Goal: Information Seeking & Learning: Find specific fact

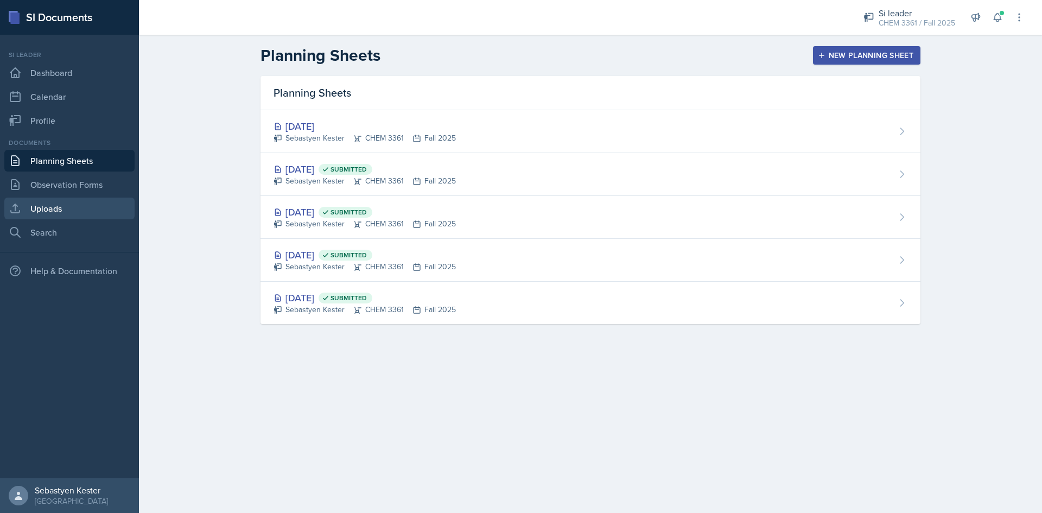
click at [73, 212] on link "Uploads" at bounding box center [69, 209] width 130 height 22
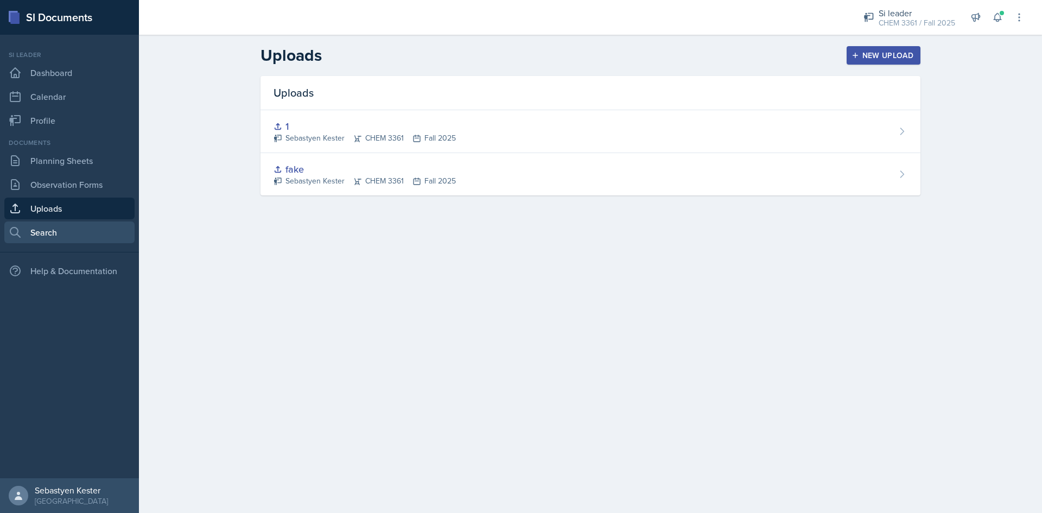
click at [66, 229] on link "Search" at bounding box center [69, 232] width 130 height 22
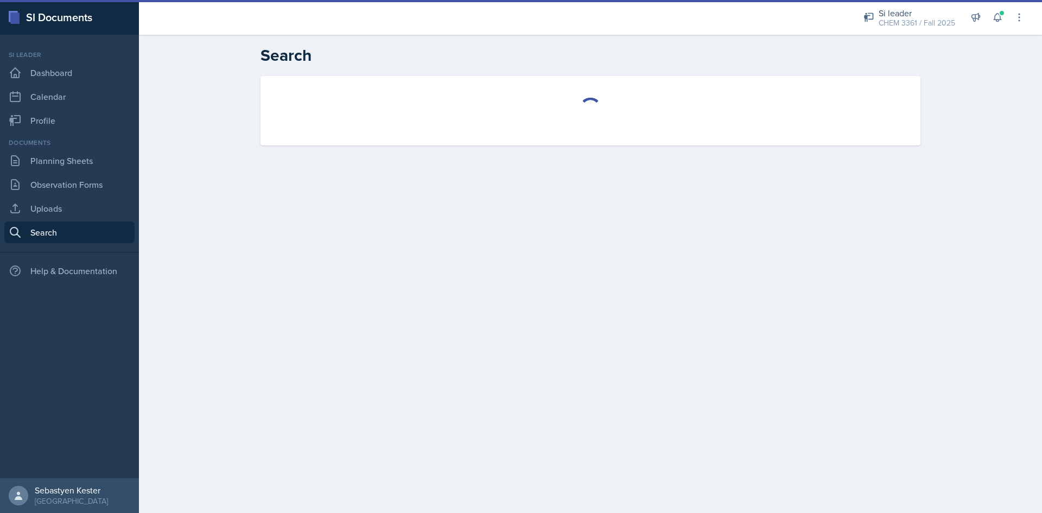
select select "all"
select select "1"
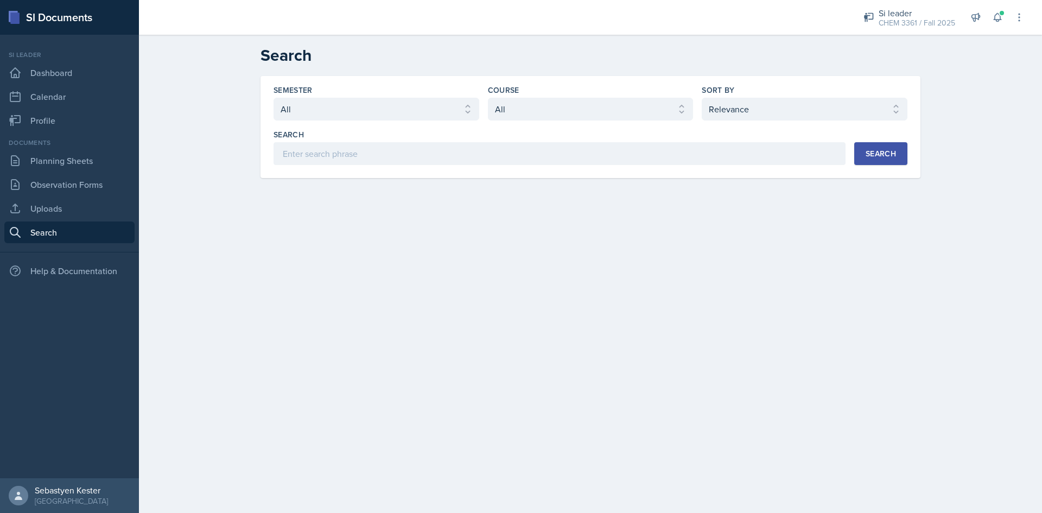
click at [354, 122] on div "Semester Select semester All Fall 2025 Summer 2025 Spring 2025 Fall 2024 Summer…" at bounding box center [591, 125] width 634 height 80
click at [353, 116] on select "Select semester All Fall 2025 Summer 2025 Spring 2025 Fall 2024 Summer 2024 Spr…" at bounding box center [377, 109] width 206 height 23
click at [274, 98] on select "Select semester All Fall 2025 Summer 2025 Spring 2025 Fall 2024 Summer 2024 Spr…" at bounding box center [377, 109] width 206 height 23
click at [410, 106] on select "Select semester All Fall 2025 Summer 2025 Spring 2025 Fall 2024 Summer 2024 Spr…" at bounding box center [377, 109] width 206 height 23
select select "e2039551-f485-4c1b-a525-5b9893bb04c4"
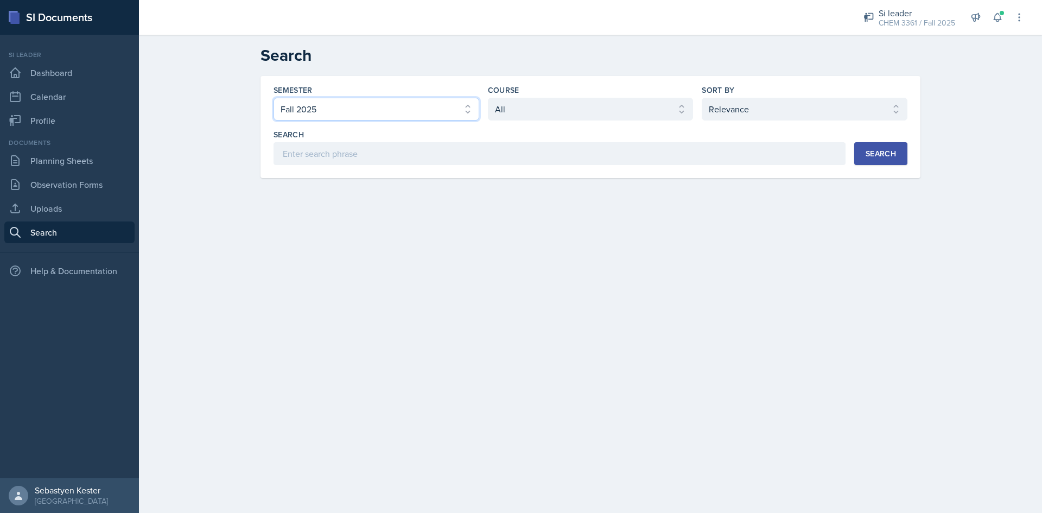
click at [274, 98] on select "Select semester All Fall 2025 Summer 2025 Spring 2025 Fall 2024 Summer 2024 Spr…" at bounding box center [377, 109] width 206 height 23
click at [511, 110] on select "Select course All ACCT 2101 ACCT 2102 ACCT 4050 ANTH 1102 ANTH 3301 ARCH 1000 A…" at bounding box center [591, 109] width 206 height 23
select select "69383b3e-032f-49ff-8e62-78052940e95c"
click at [488, 98] on select "Select course All ACCT 2101 ACCT 2102 ACCT 4050 ANTH 1102 ANTH 3301 ARCH 1000 A…" at bounding box center [591, 109] width 206 height 23
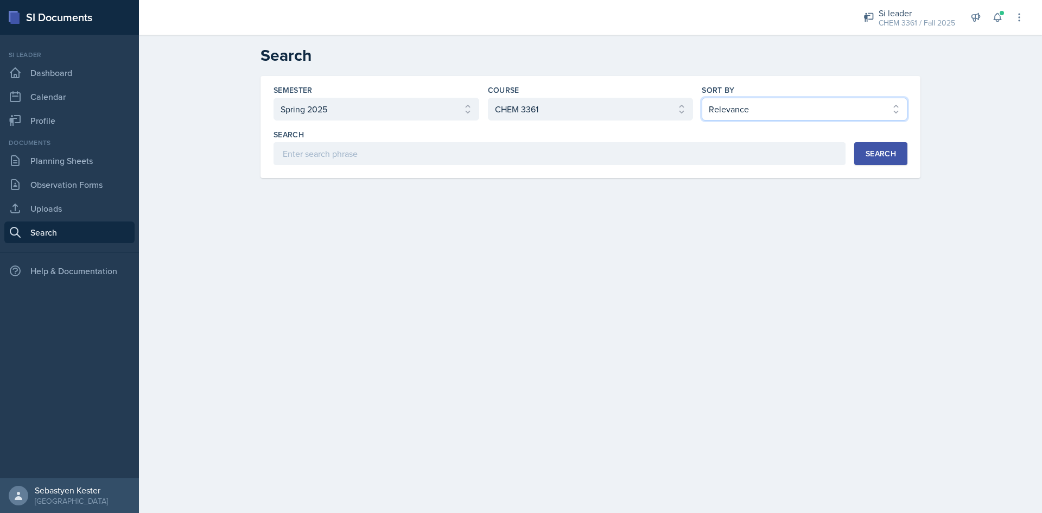
click at [853, 102] on select "Select sort by Relevance Document Date (Asc) Document Date (Desc)" at bounding box center [805, 109] width 206 height 23
select select "2"
click at [702, 98] on select "Select sort by Relevance Document Date (Asc) Document Date (Desc)" at bounding box center [805, 109] width 206 height 23
click at [870, 154] on div "Search" at bounding box center [881, 153] width 30 height 9
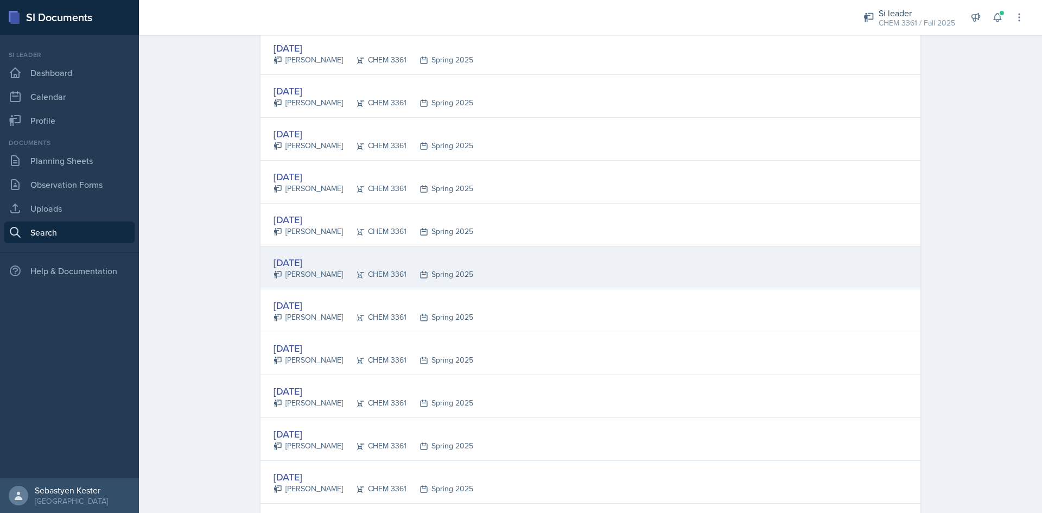
scroll to position [271, 0]
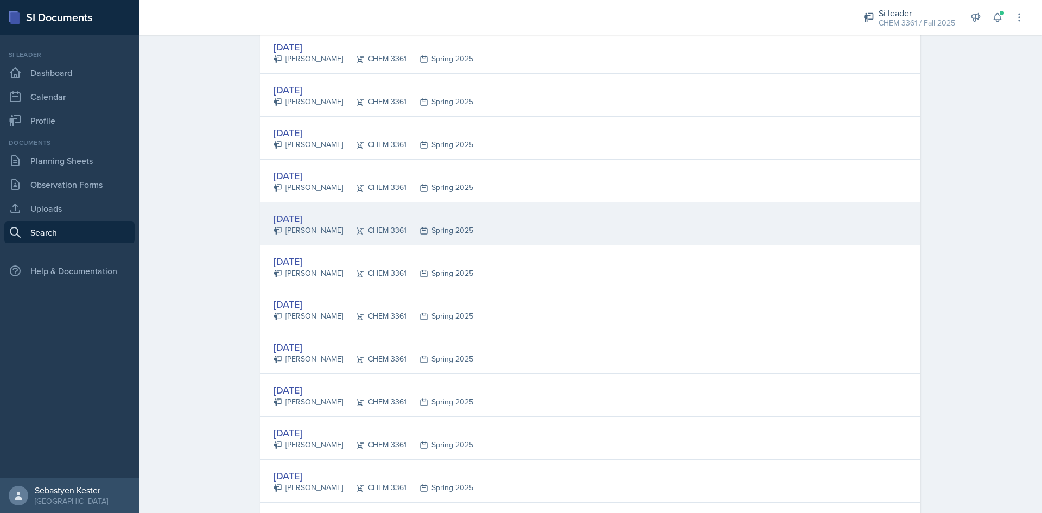
click at [310, 220] on div "[DATE]" at bounding box center [374, 218] width 200 height 15
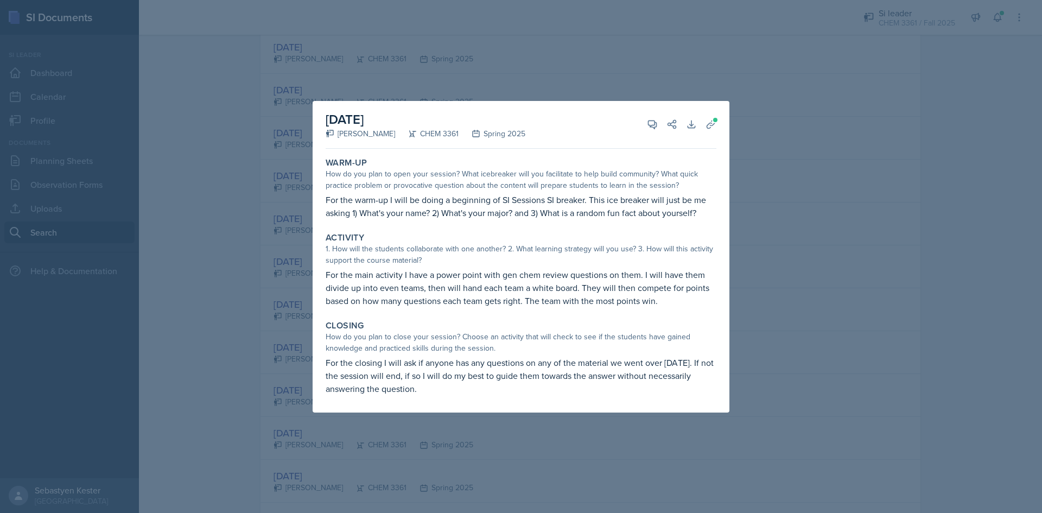
click at [635, 50] on div at bounding box center [521, 256] width 1042 height 513
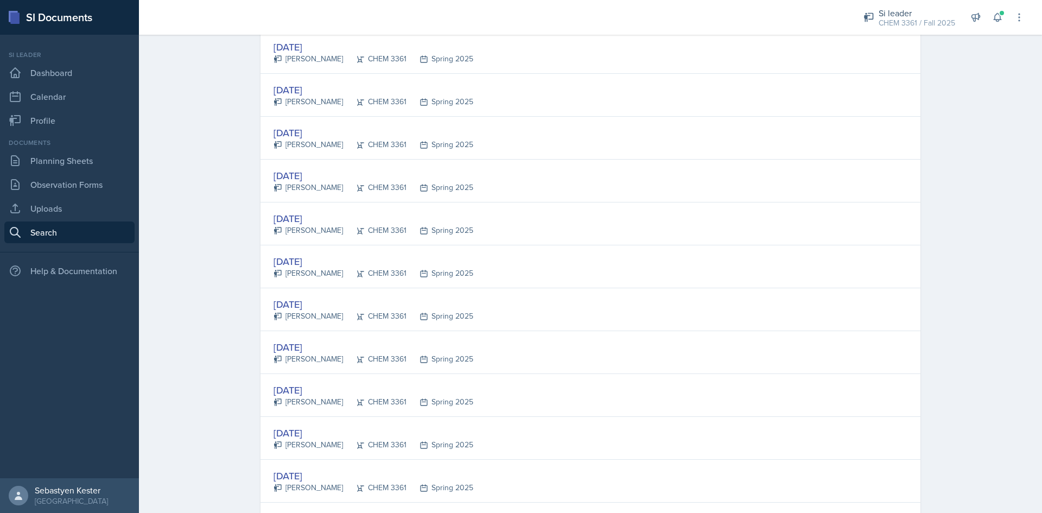
click at [310, 346] on div "[DATE]" at bounding box center [374, 347] width 200 height 15
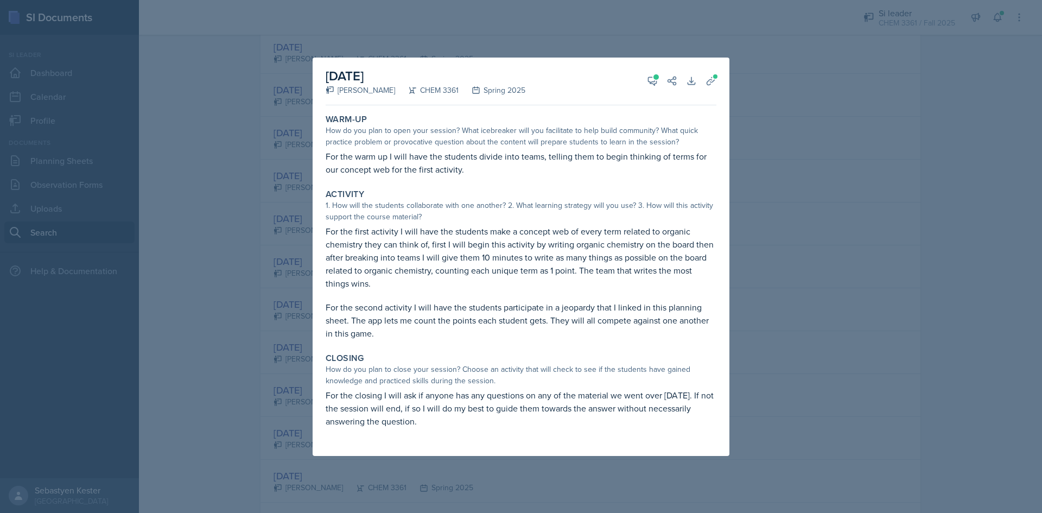
click at [814, 255] on div at bounding box center [521, 256] width 1042 height 513
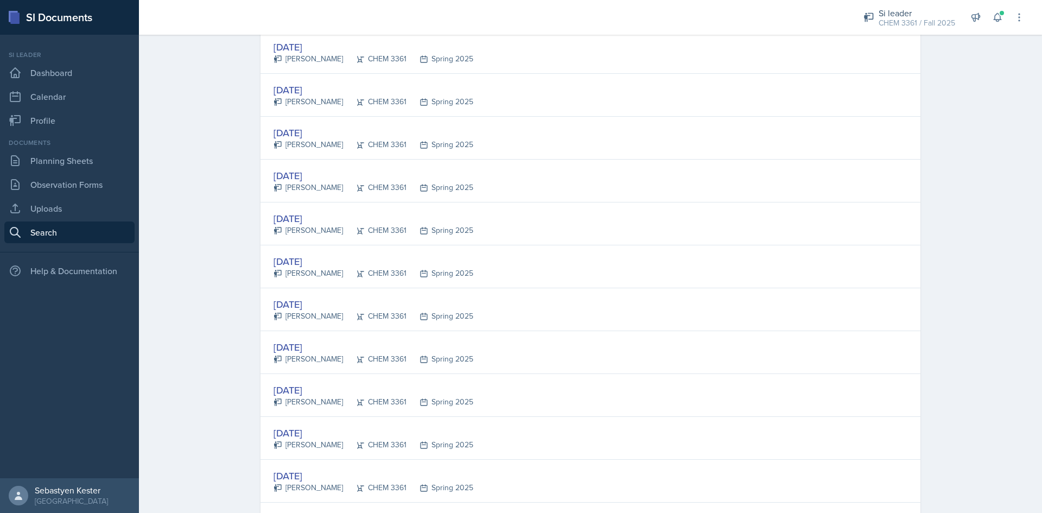
click at [304, 350] on div "[DATE]" at bounding box center [374, 347] width 200 height 15
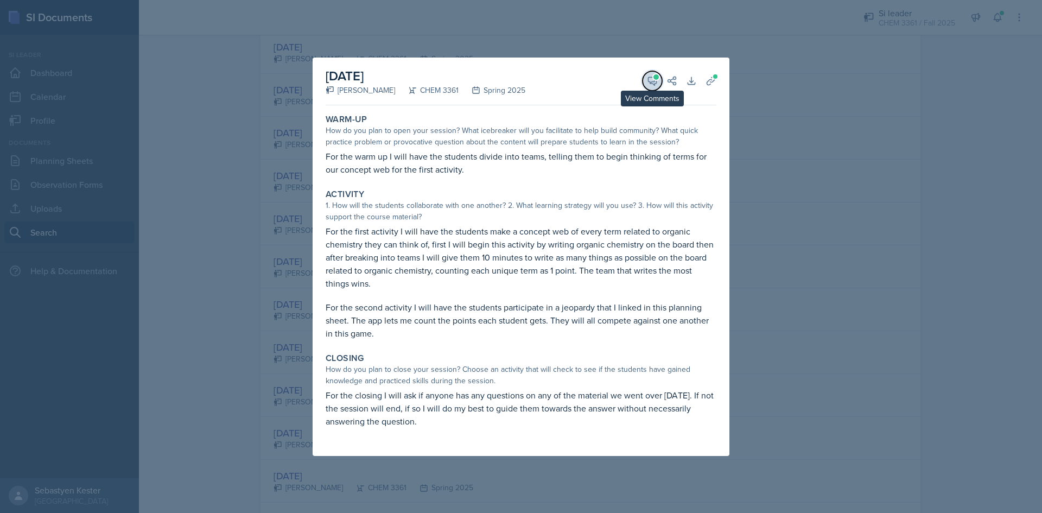
click at [652, 84] on icon at bounding box center [652, 80] width 11 height 11
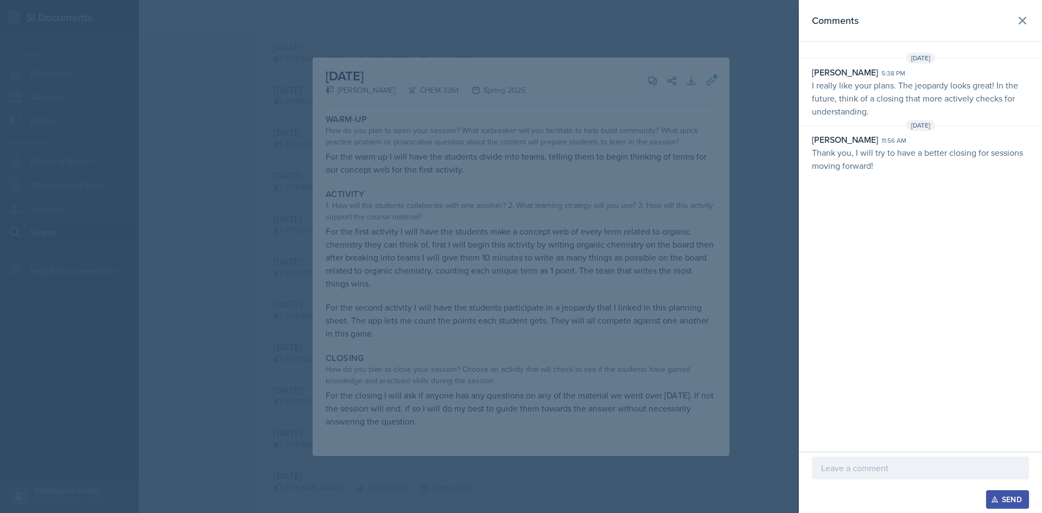
click at [780, 173] on div at bounding box center [521, 256] width 1042 height 513
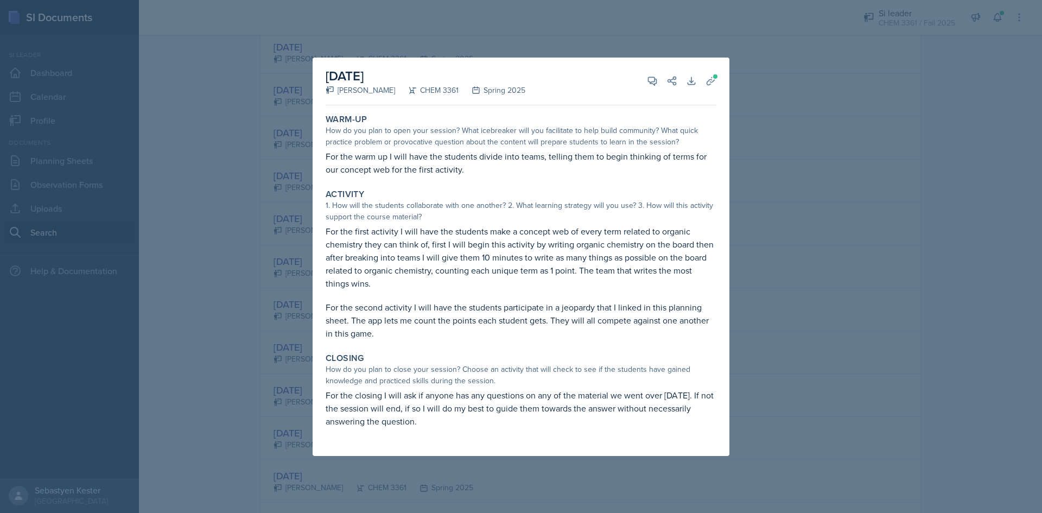
click at [763, 271] on div at bounding box center [521, 256] width 1042 height 513
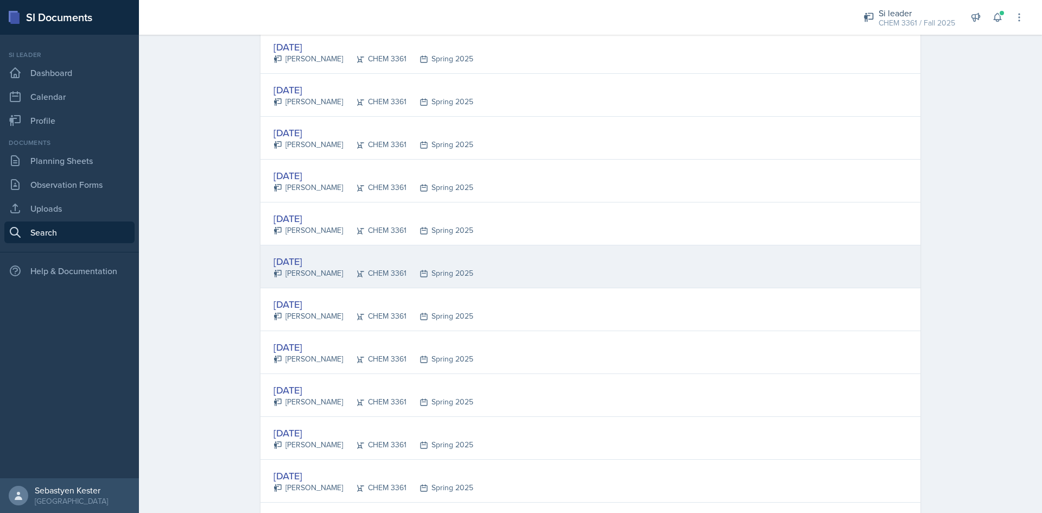
click at [318, 263] on div "[DATE]" at bounding box center [374, 261] width 200 height 15
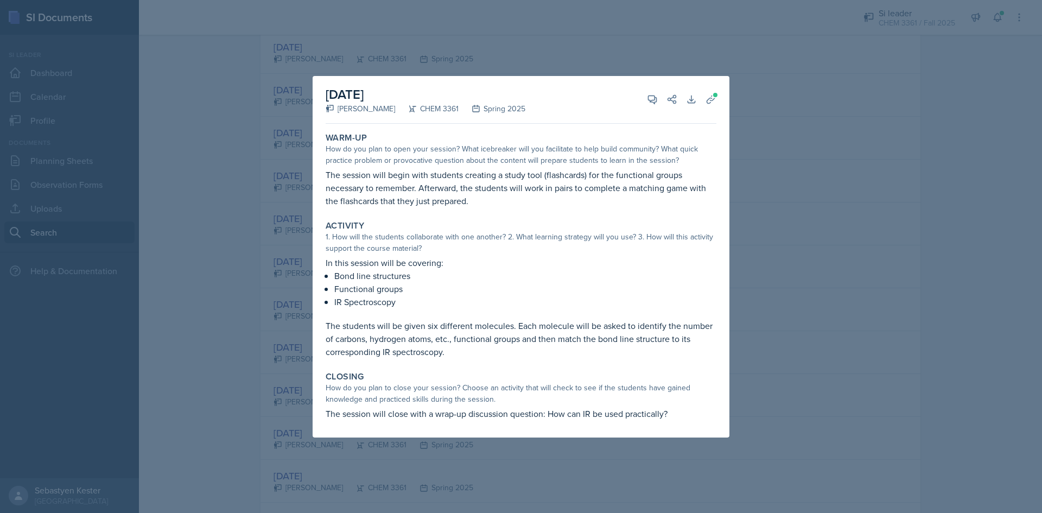
click at [858, 315] on div at bounding box center [521, 256] width 1042 height 513
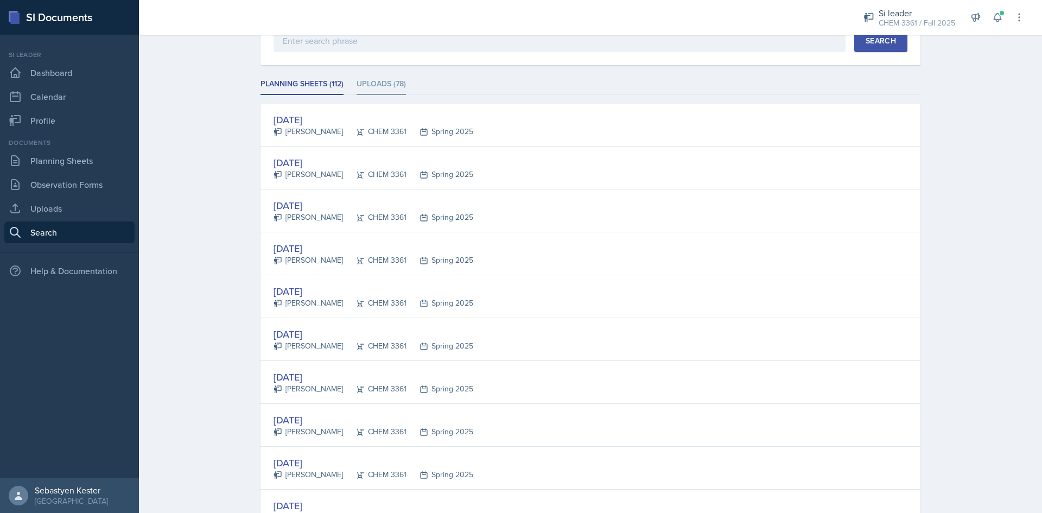
scroll to position [0, 0]
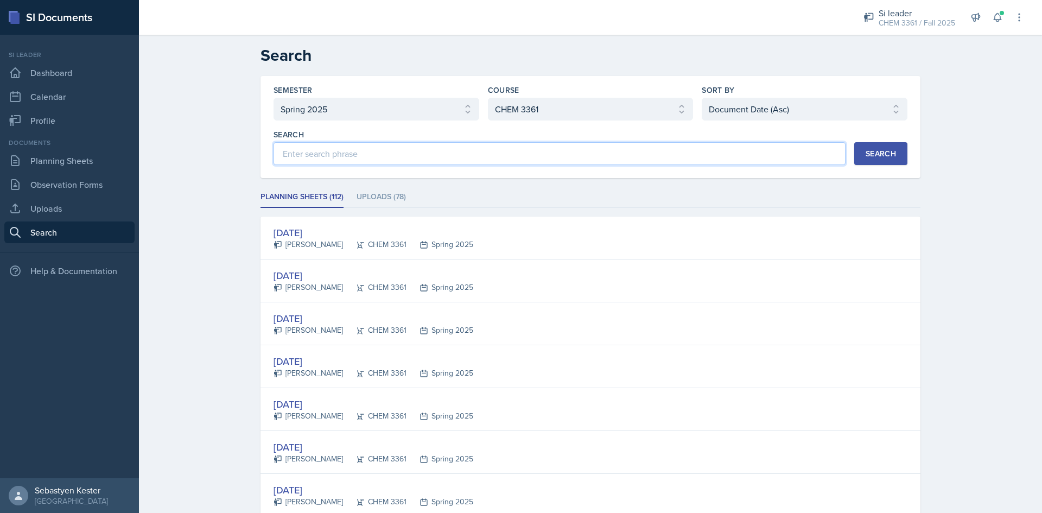
click at [356, 160] on input at bounding box center [560, 153] width 572 height 23
type input "functional groups"
click at [881, 158] on div "Search" at bounding box center [881, 153] width 30 height 9
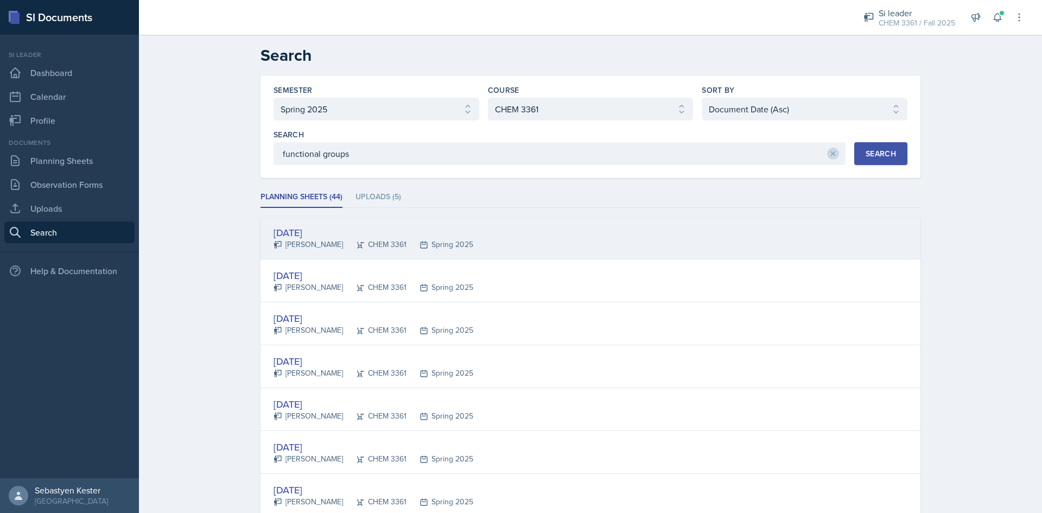
click at [292, 235] on div "[DATE]" at bounding box center [374, 232] width 200 height 15
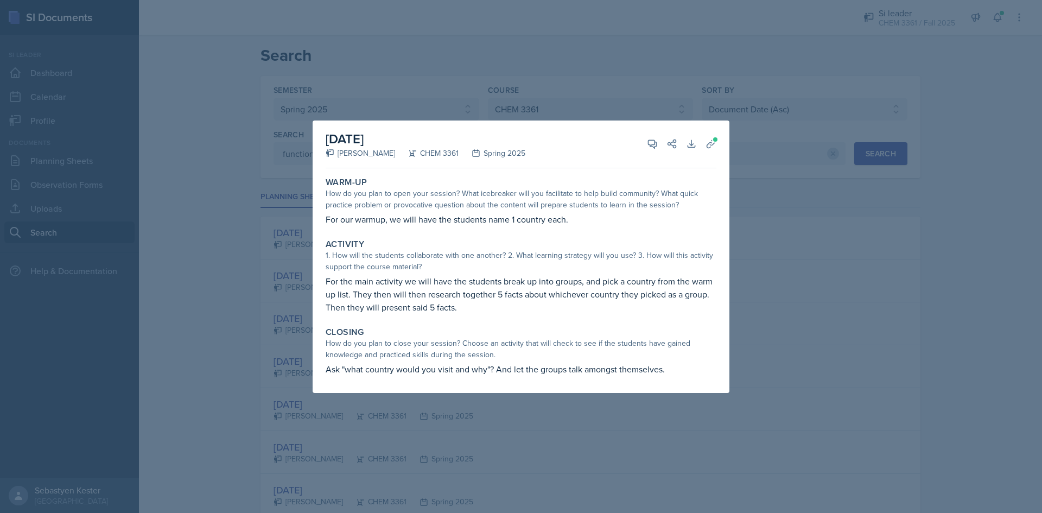
click at [770, 262] on div at bounding box center [521, 256] width 1042 height 513
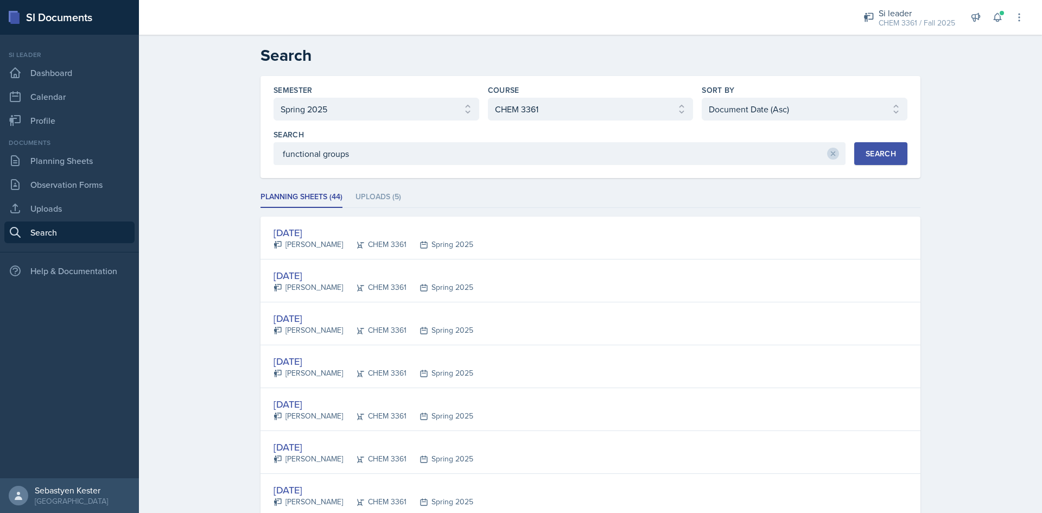
click at [314, 319] on div "[DATE]" at bounding box center [374, 318] width 200 height 15
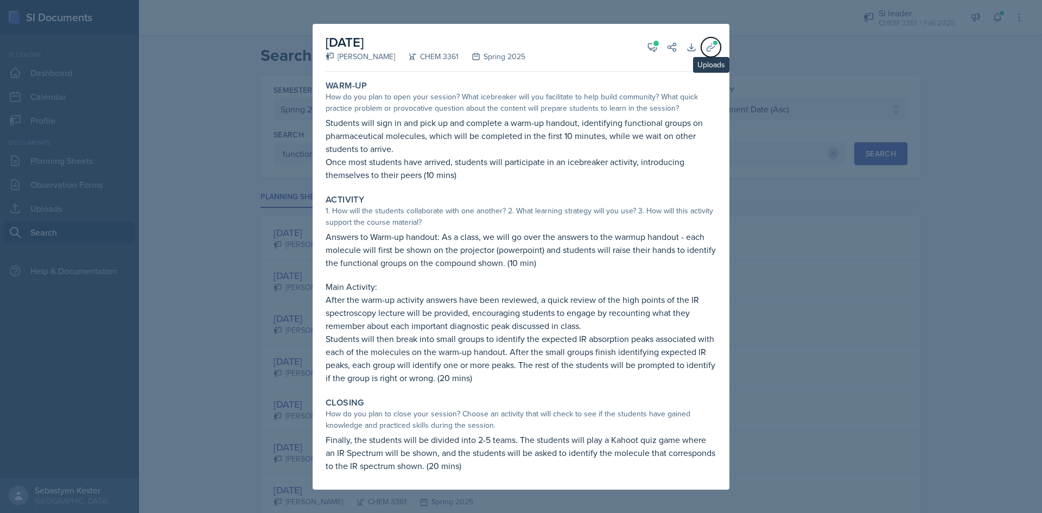
click at [709, 49] on icon at bounding box center [711, 47] width 11 height 11
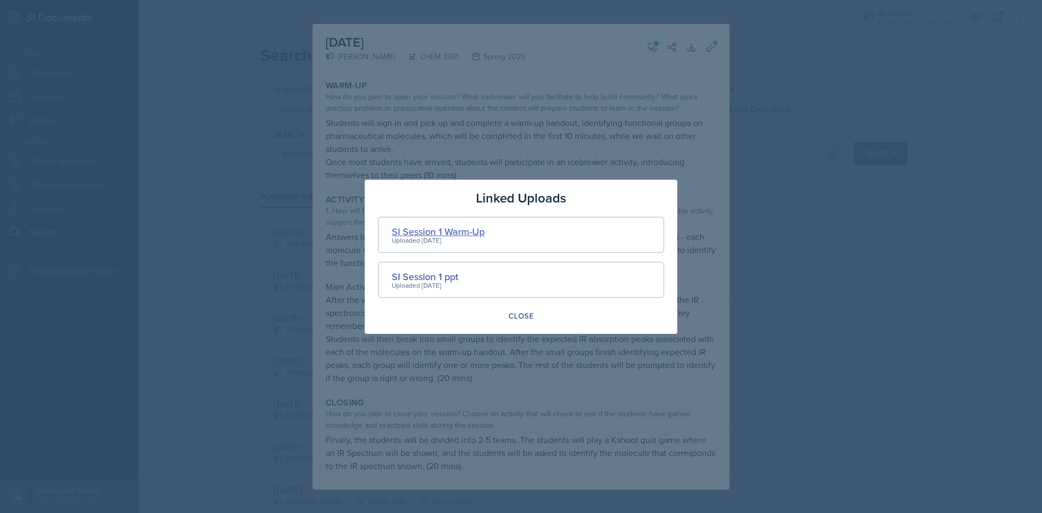
click at [457, 231] on div "SI Session 1 Warm-Up" at bounding box center [438, 231] width 93 height 15
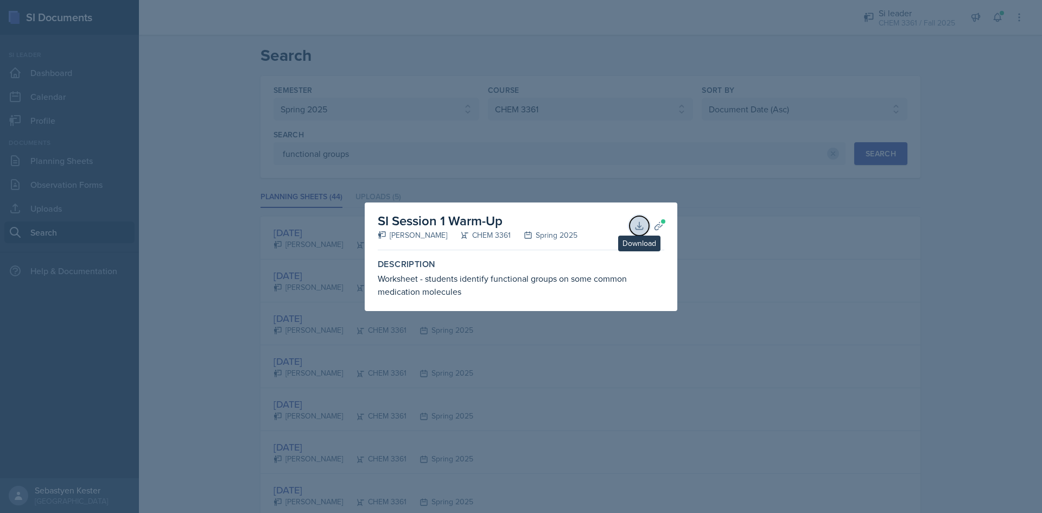
click at [642, 224] on icon at bounding box center [639, 225] width 11 height 11
click at [598, 344] on div at bounding box center [521, 256] width 1042 height 513
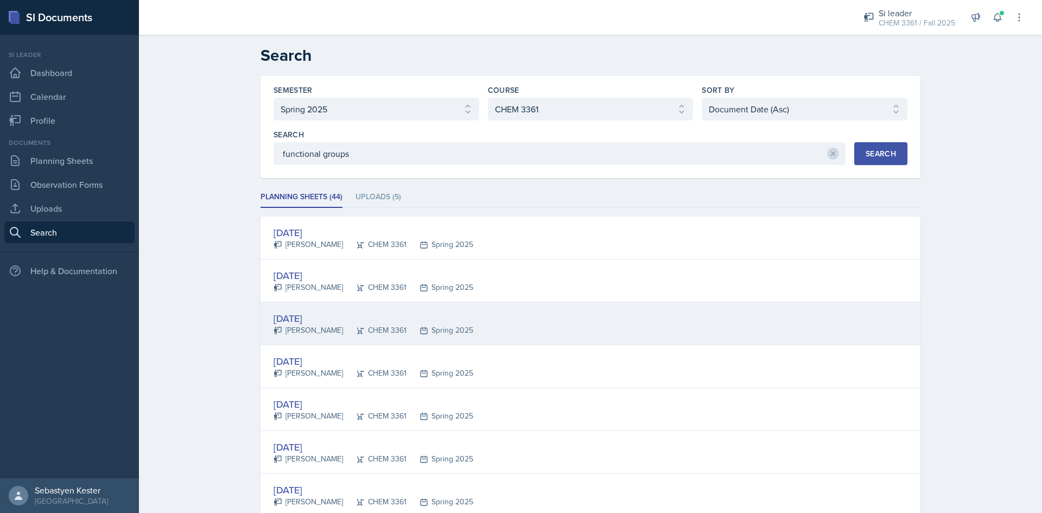
click at [313, 320] on div "[DATE]" at bounding box center [374, 318] width 200 height 15
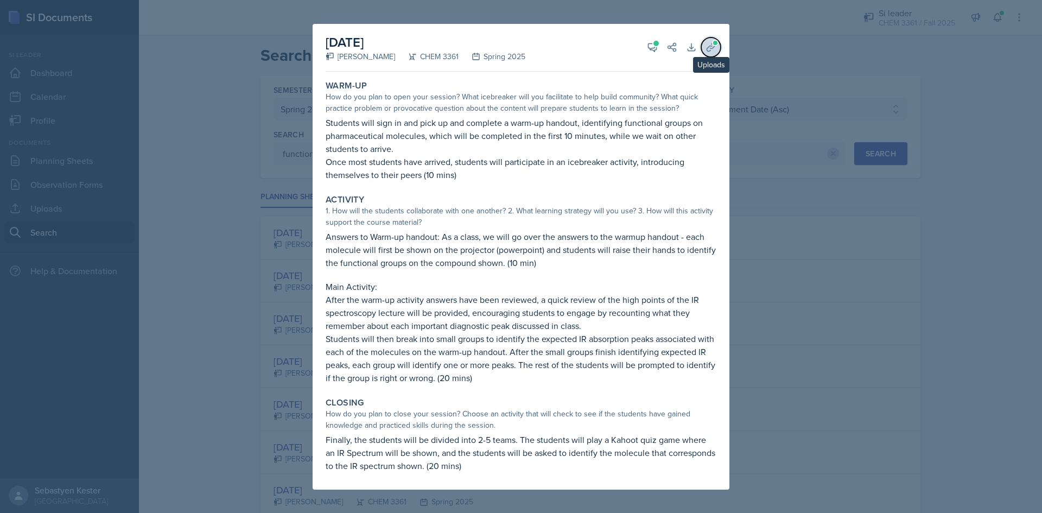
click at [706, 49] on icon at bounding box center [711, 47] width 11 height 11
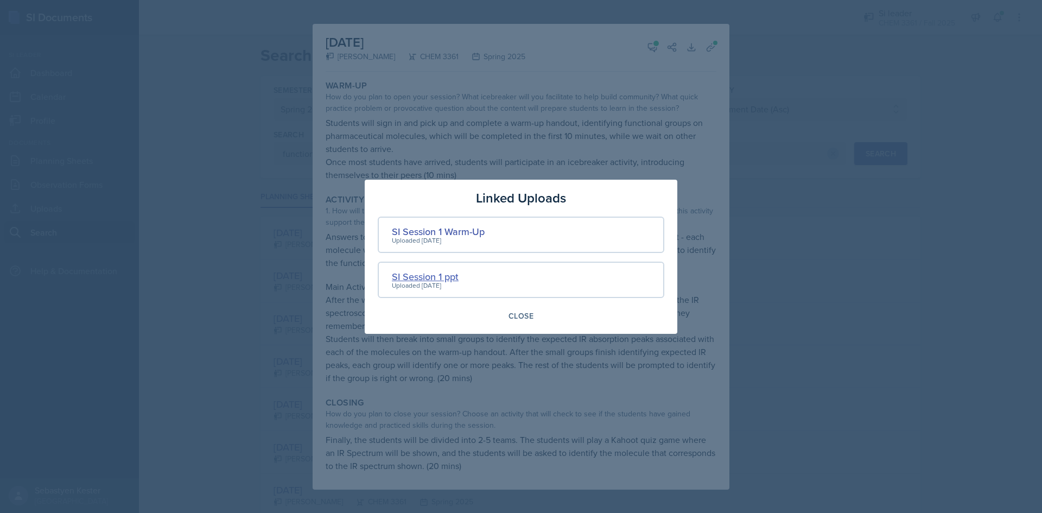
click at [435, 276] on div "SI Session 1 ppt" at bounding box center [425, 276] width 67 height 15
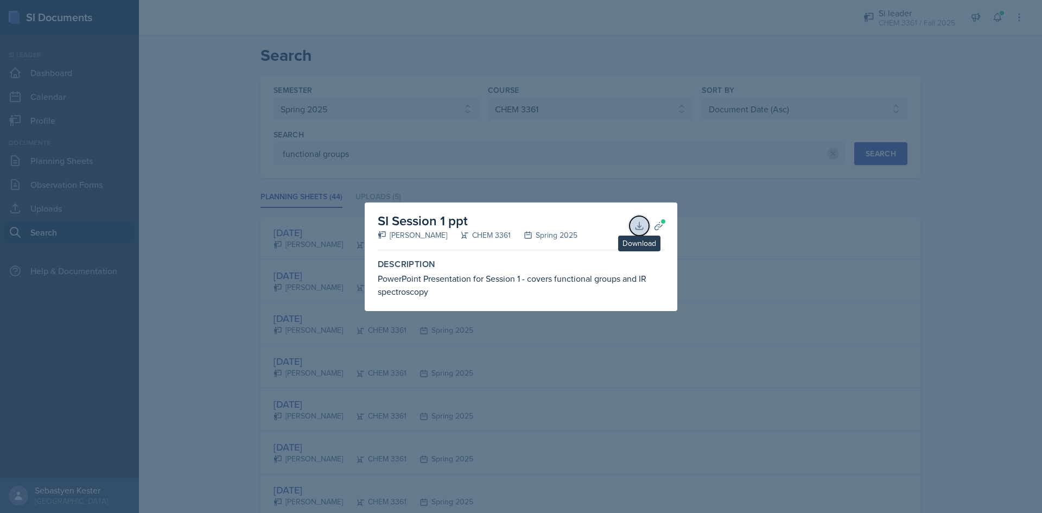
click at [641, 228] on icon at bounding box center [639, 225] width 11 height 11
click at [262, 251] on div at bounding box center [521, 256] width 1042 height 513
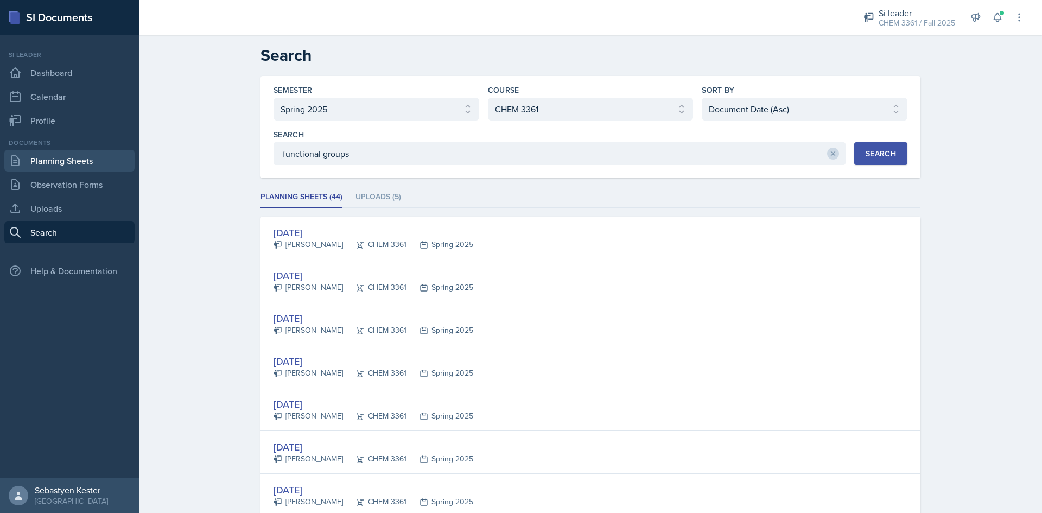
click at [53, 162] on link "Planning Sheets" at bounding box center [69, 161] width 130 height 22
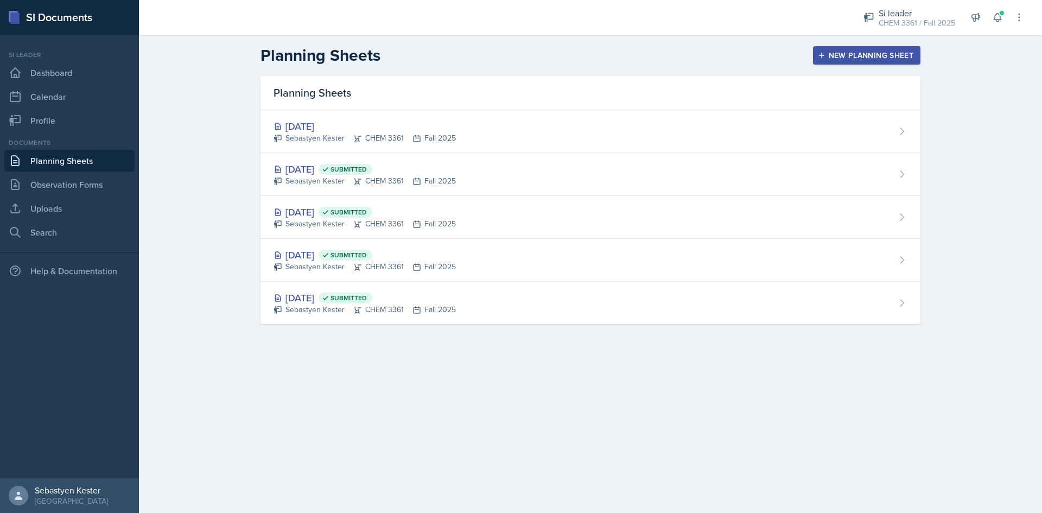
click at [306, 164] on div "[DATE] Submitted" at bounding box center [365, 169] width 182 height 15
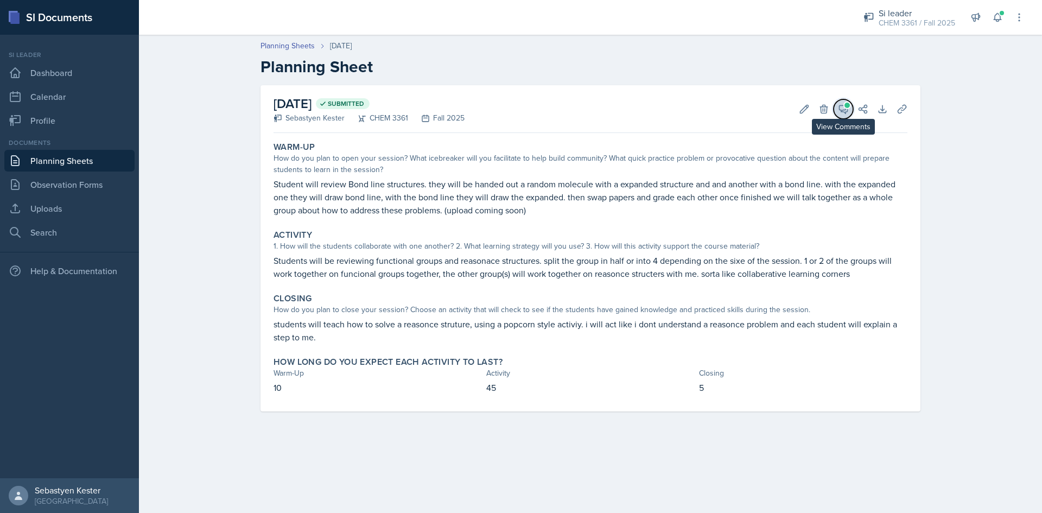
click at [851, 109] on button "View Comments" at bounding box center [844, 109] width 20 height 20
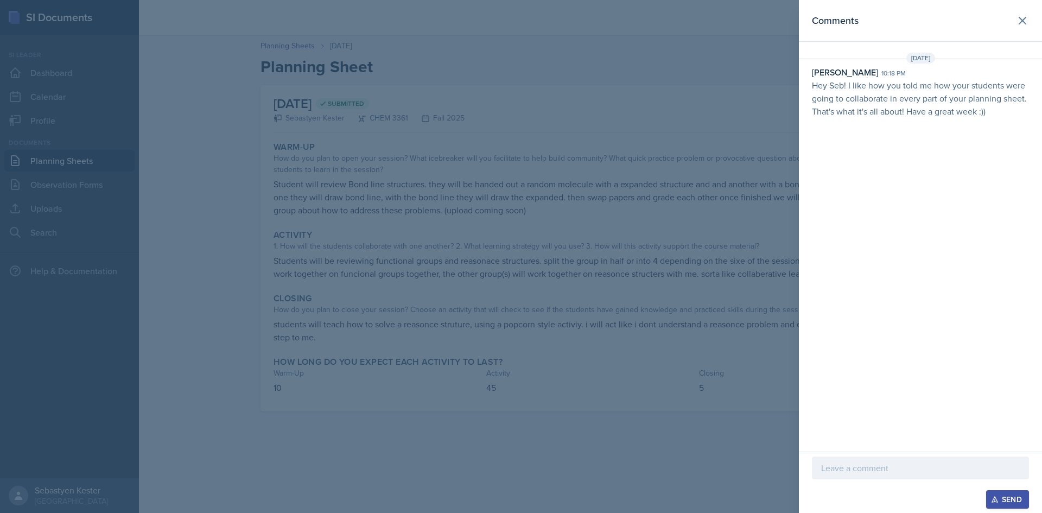
click at [598, 264] on div at bounding box center [521, 256] width 1042 height 513
